Goal: Task Accomplishment & Management: Use online tool/utility

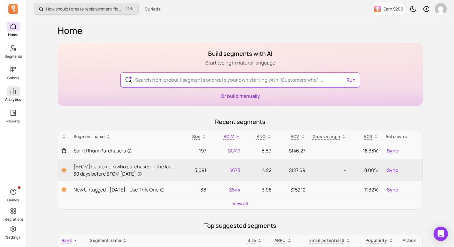
click at [15, 95] on span at bounding box center [13, 91] width 13 height 10
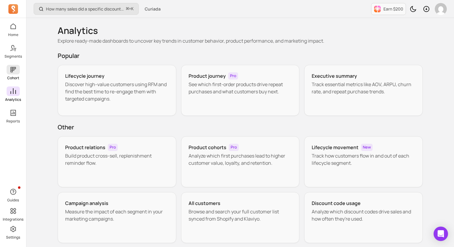
click at [18, 69] on span at bounding box center [13, 70] width 13 height 10
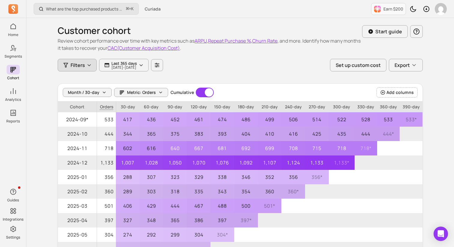
click at [75, 63] on span "Filters" at bounding box center [77, 64] width 14 height 7
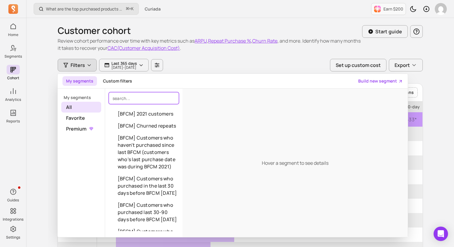
click at [150, 99] on input "search" at bounding box center [144, 98] width 70 height 12
click at [391, 82] on link "Build new segment" at bounding box center [380, 81] width 45 height 6
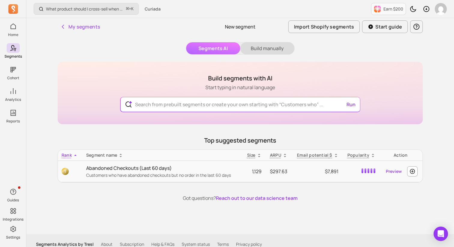
click at [284, 49] on button "Build manually" at bounding box center [267, 48] width 54 height 12
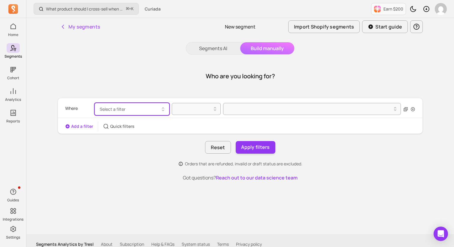
click at [151, 112] on button "Select a filter" at bounding box center [131, 109] width 75 height 12
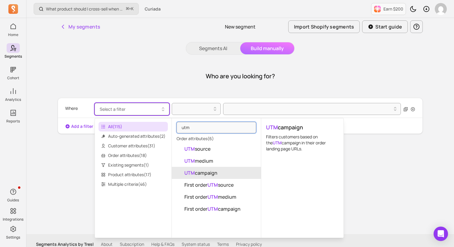
type input "utm"
click at [204, 174] on span "UTM campaign" at bounding box center [200, 172] width 33 height 7
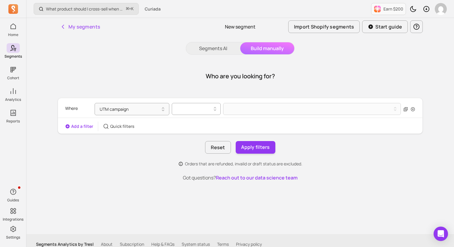
click at [196, 111] on div at bounding box center [193, 108] width 36 height 7
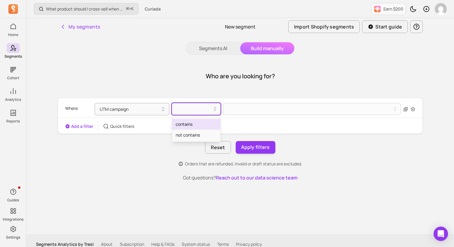
click at [196, 126] on div "contains" at bounding box center [196, 124] width 48 height 11
click at [257, 109] on div at bounding box center [309, 109] width 163 height 2
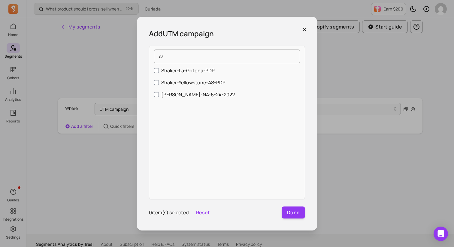
type input "s"
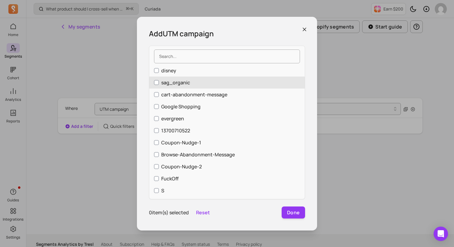
click at [165, 80] on p "sag_organic" at bounding box center [175, 82] width 29 height 7
click at [159, 80] on input "sag_organic" at bounding box center [156, 82] width 5 height 5
checkbox input "true"
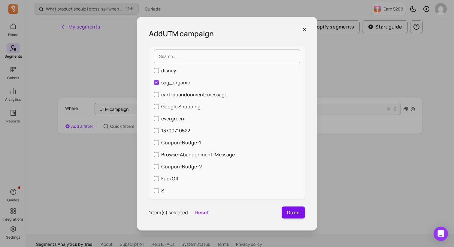
click at [287, 212] on button "Done" at bounding box center [292, 212] width 23 height 12
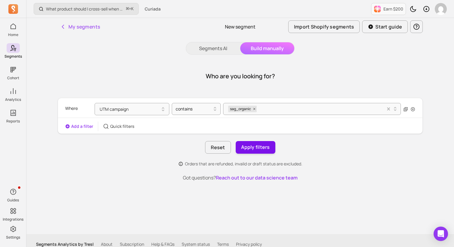
click at [258, 148] on button "Apply filters" at bounding box center [255, 147] width 40 height 13
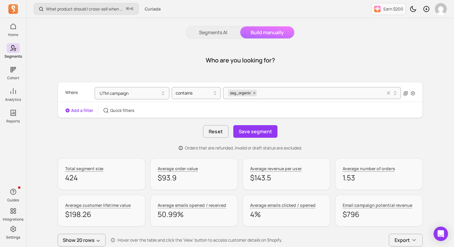
scroll to position [21, 0]
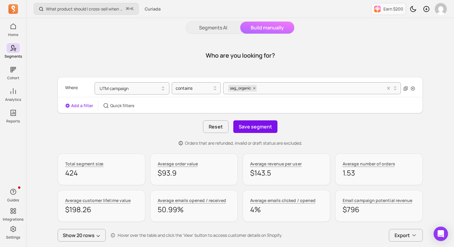
click at [256, 127] on button "Save segment" at bounding box center [255, 126] width 44 height 13
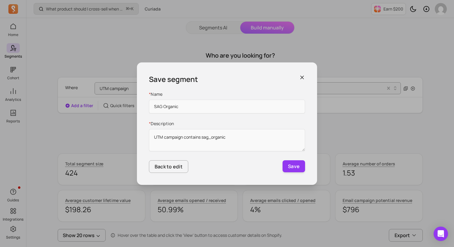
type input "SAG Organic"
click at [282, 160] on button "Save" at bounding box center [293, 166] width 22 height 12
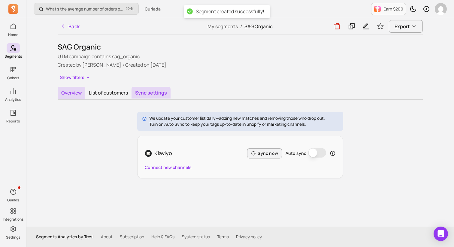
click at [73, 96] on button "Overview" at bounding box center [72, 93] width 28 height 13
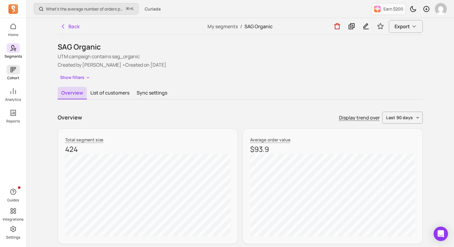
click at [13, 69] on icon at bounding box center [13, 69] width 7 height 7
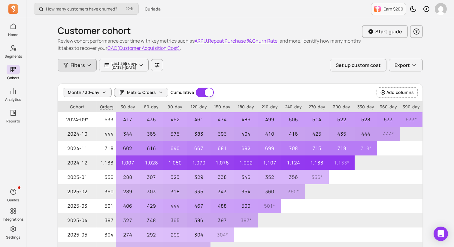
click at [91, 66] on icon "button" at bounding box center [89, 65] width 5 height 5
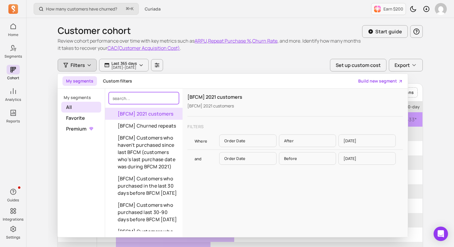
click at [134, 100] on input "search" at bounding box center [144, 98] width 70 height 12
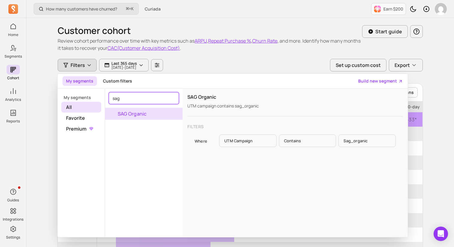
type input "sag"
click at [139, 110] on button "SAG Organic" at bounding box center [143, 114] width 77 height 12
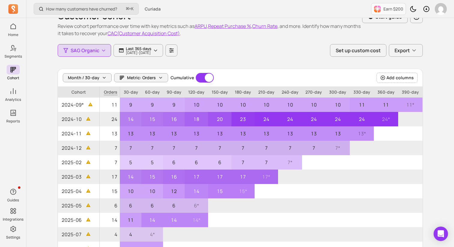
scroll to position [15, 0]
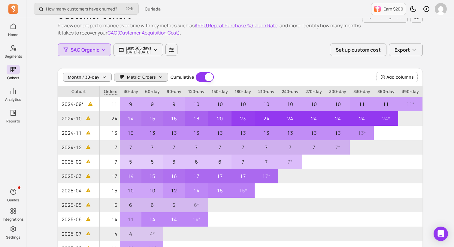
click at [129, 77] on span "Metric: Orders" at bounding box center [141, 77] width 29 height 6
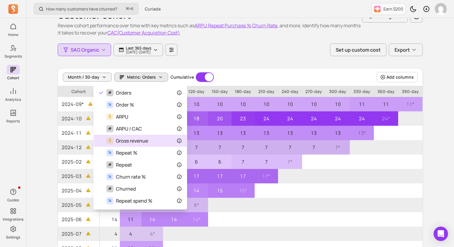
click at [132, 141] on span "Gross revenue" at bounding box center [132, 140] width 32 height 7
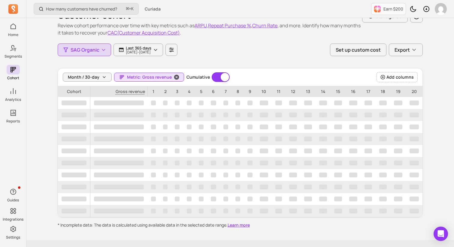
click at [155, 74] on span "Metric: Gross revenue" at bounding box center [149, 77] width 45 height 6
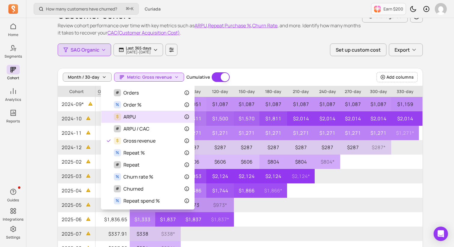
click at [131, 118] on span "ARPU" at bounding box center [129, 116] width 12 height 7
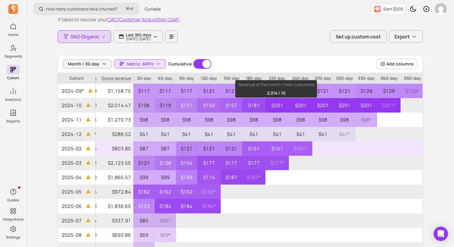
scroll to position [28, 0]
